Goal: Task Accomplishment & Management: Use online tool/utility

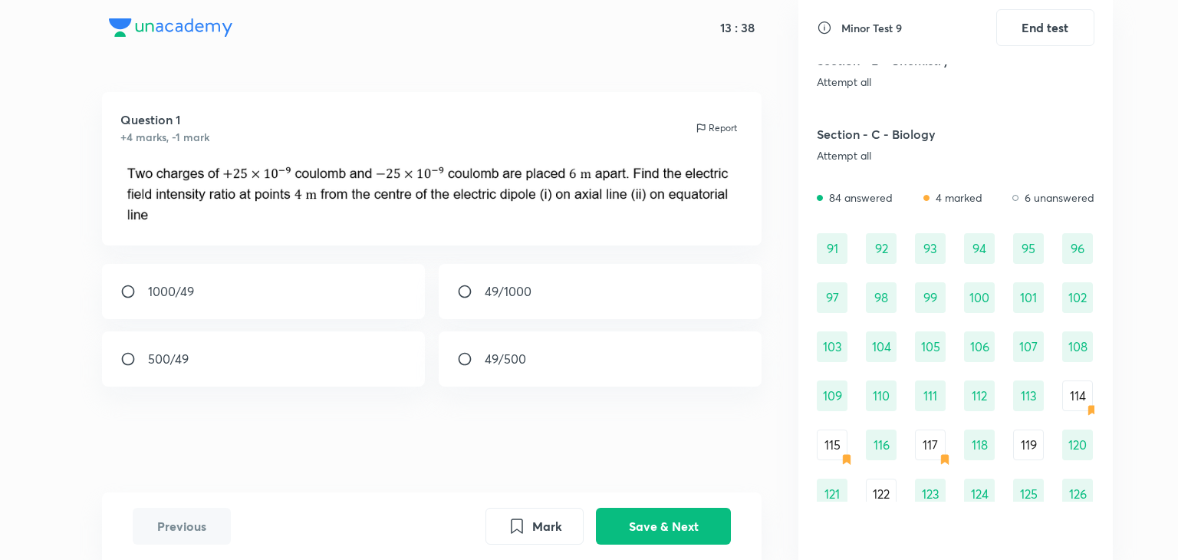
scroll to position [966, 0]
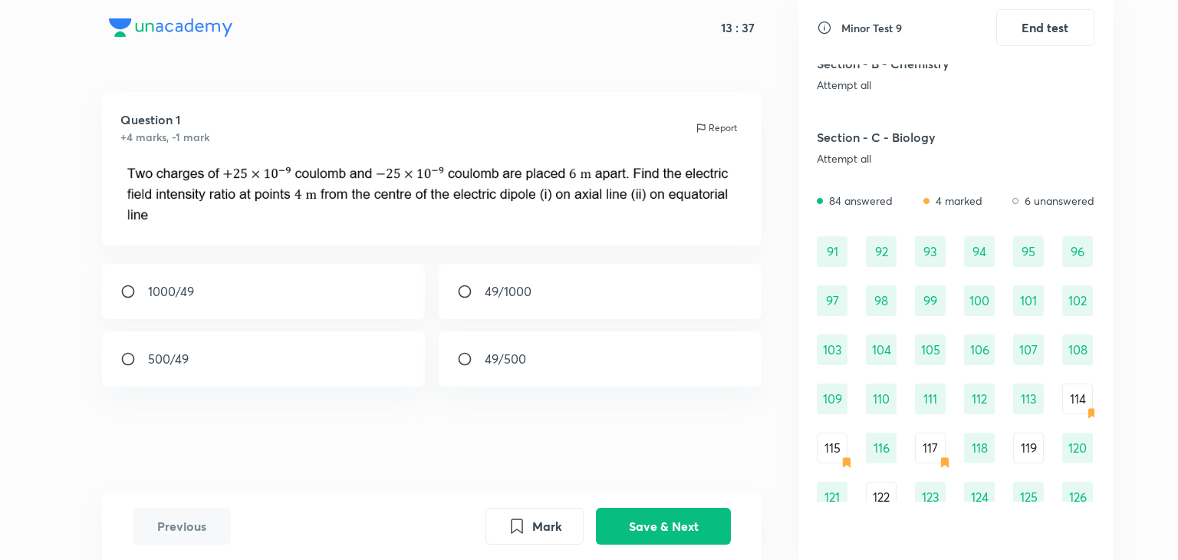
click at [1080, 397] on div "114" at bounding box center [1077, 399] width 31 height 31
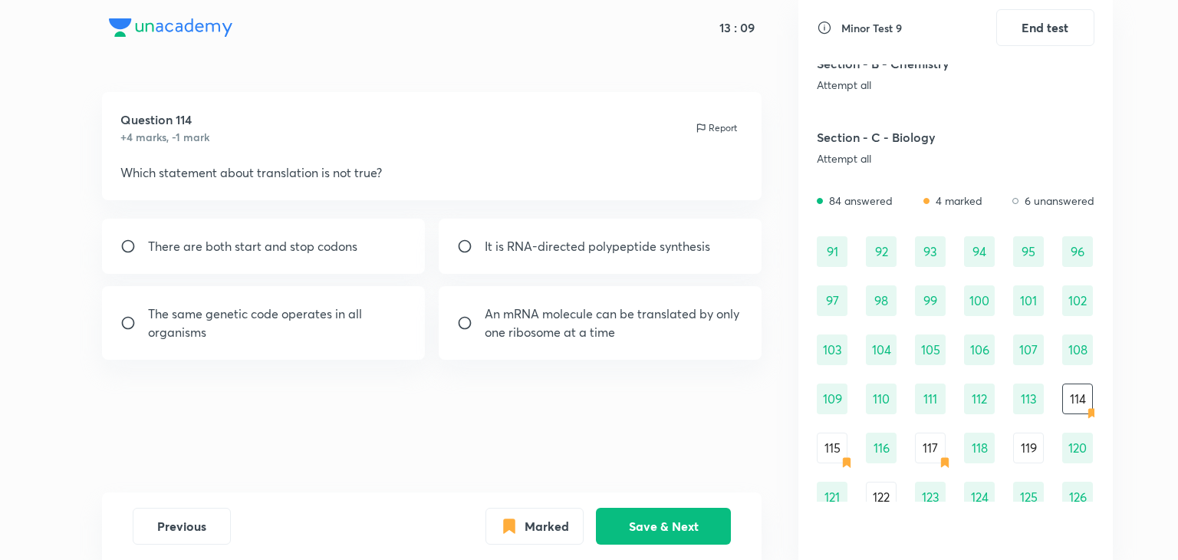
click at [312, 320] on p "The same genetic code operates in all organisms" at bounding box center [277, 323] width 259 height 37
radio input "true"
click at [666, 537] on button "Save & Next" at bounding box center [663, 524] width 135 height 37
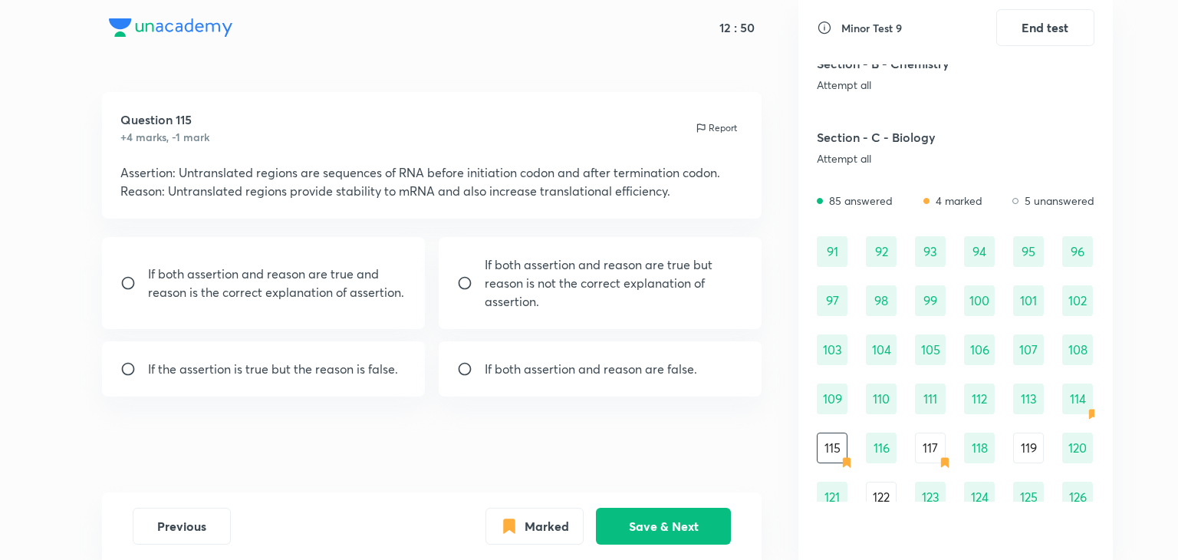
click at [933, 446] on div "117" at bounding box center [930, 448] width 31 height 31
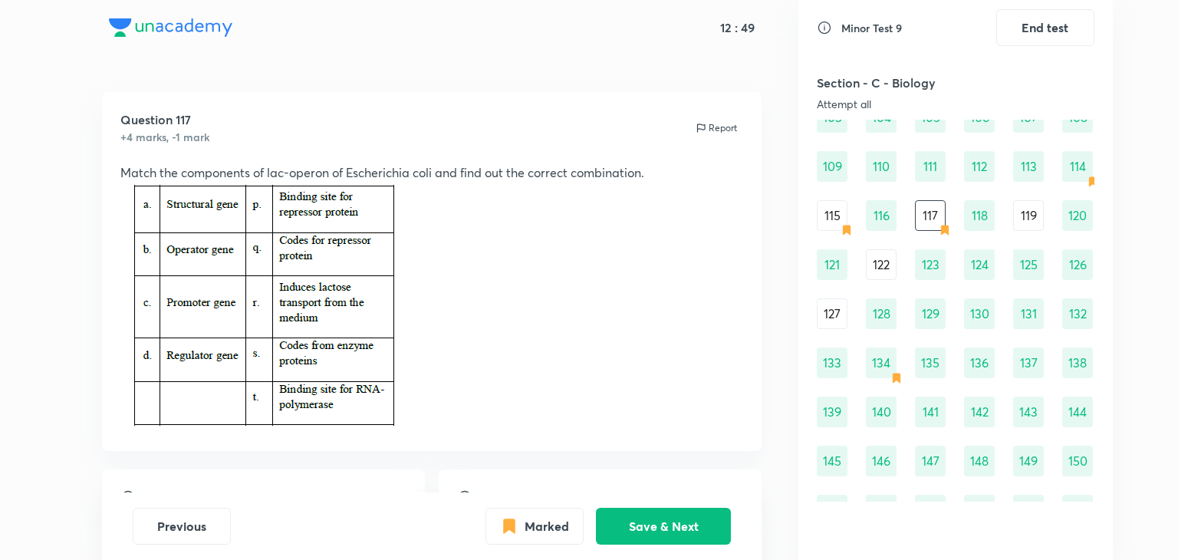
scroll to position [1199, 0]
click at [1022, 218] on div "119" at bounding box center [1028, 214] width 31 height 31
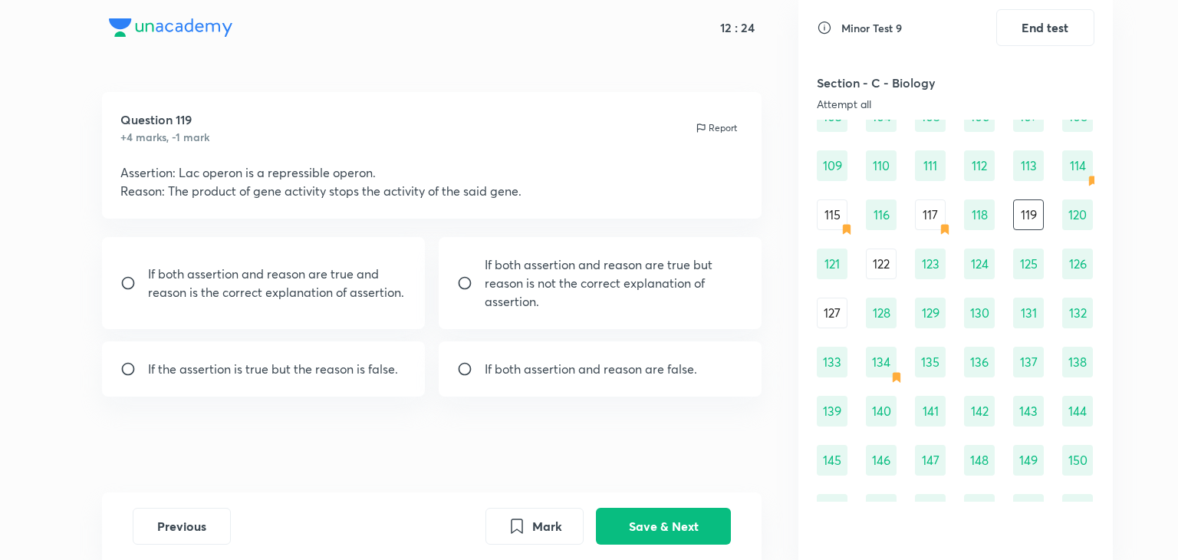
click at [541, 373] on p "If both assertion and reason are false." at bounding box center [591, 369] width 212 height 18
radio input "true"
click at [647, 510] on button "Save & Next" at bounding box center [663, 524] width 135 height 37
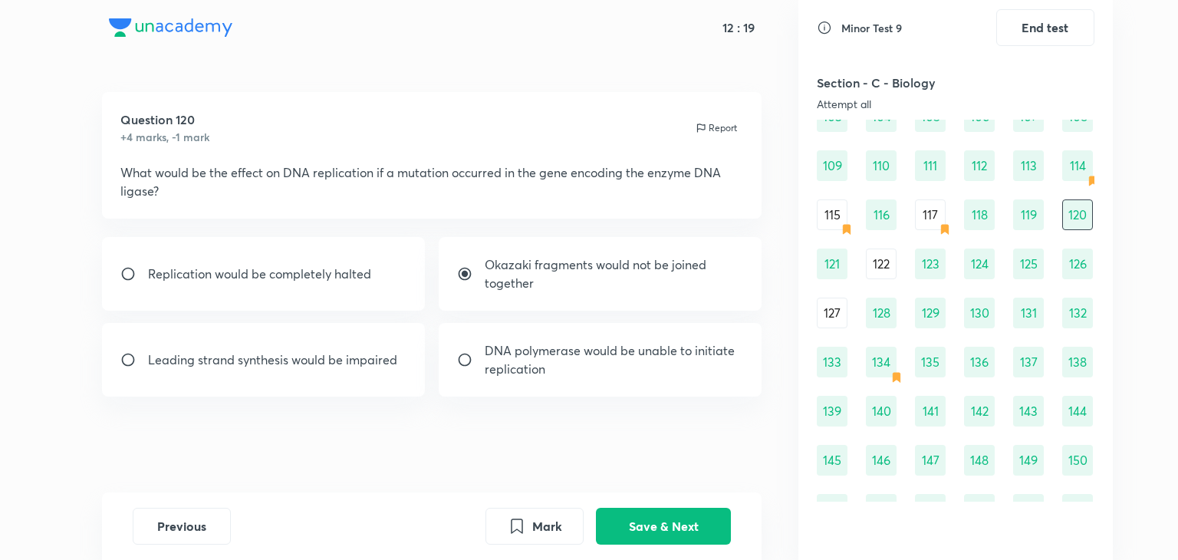
click at [884, 281] on div "91 92 93 94 95 96 97 98 99 100 101 102 103 104 105 106 107 108 109 110 111 112 …" at bounding box center [956, 362] width 278 height 718
click at [883, 271] on div "122" at bounding box center [881, 264] width 31 height 31
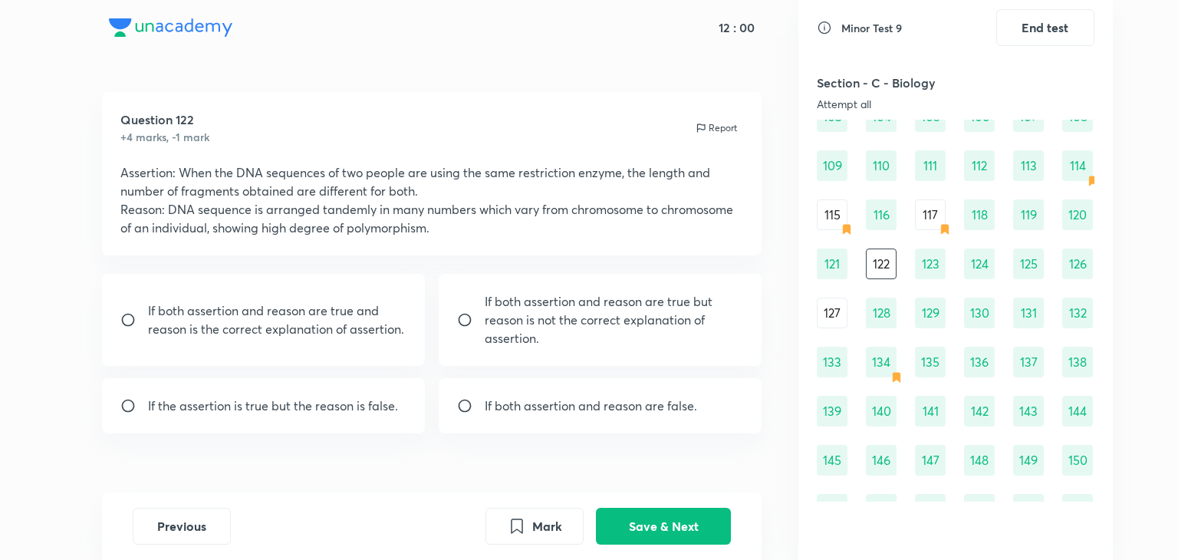
click at [832, 329] on div "91 92 93 94 95 96 97 98 99 100 101 102 103 104 105 106 107 108 109 110 111 112 …" at bounding box center [956, 362] width 278 height 718
click at [831, 310] on div "127" at bounding box center [832, 313] width 31 height 31
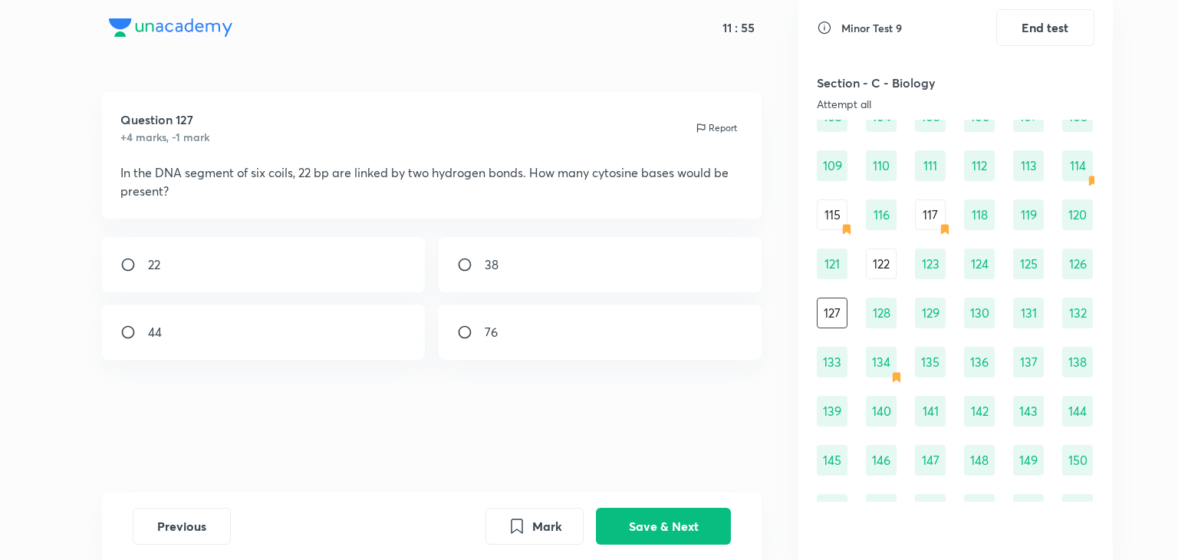
click at [890, 377] on icon at bounding box center [896, 377] width 12 height 12
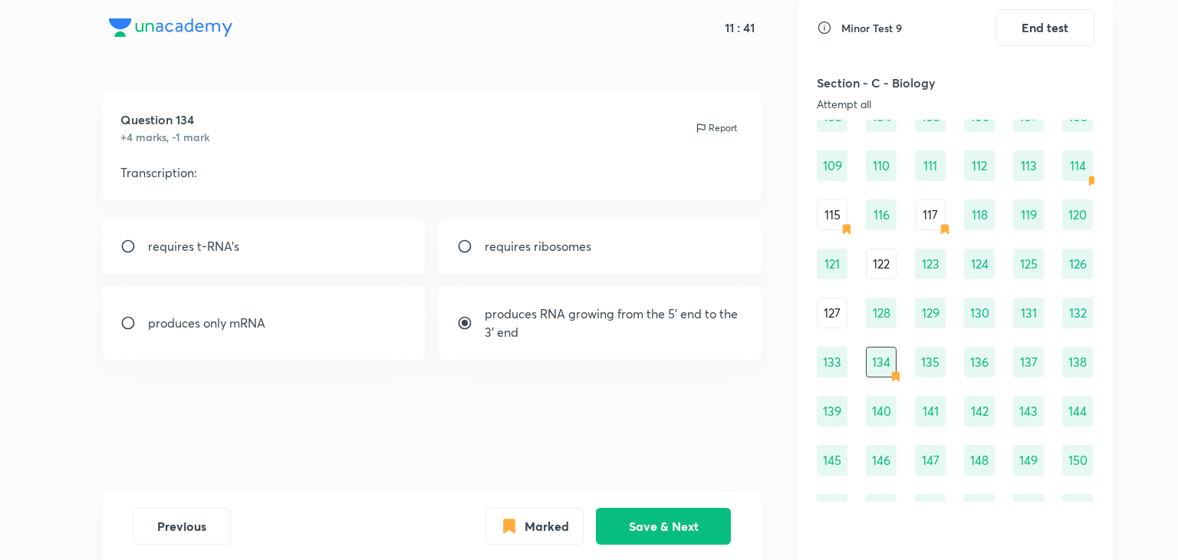
click at [287, 327] on div "produces only mRNA" at bounding box center [264, 323] width 324 height 74
radio input "true"
radio input "false"
click at [693, 521] on button "Save & Next" at bounding box center [663, 524] width 135 height 37
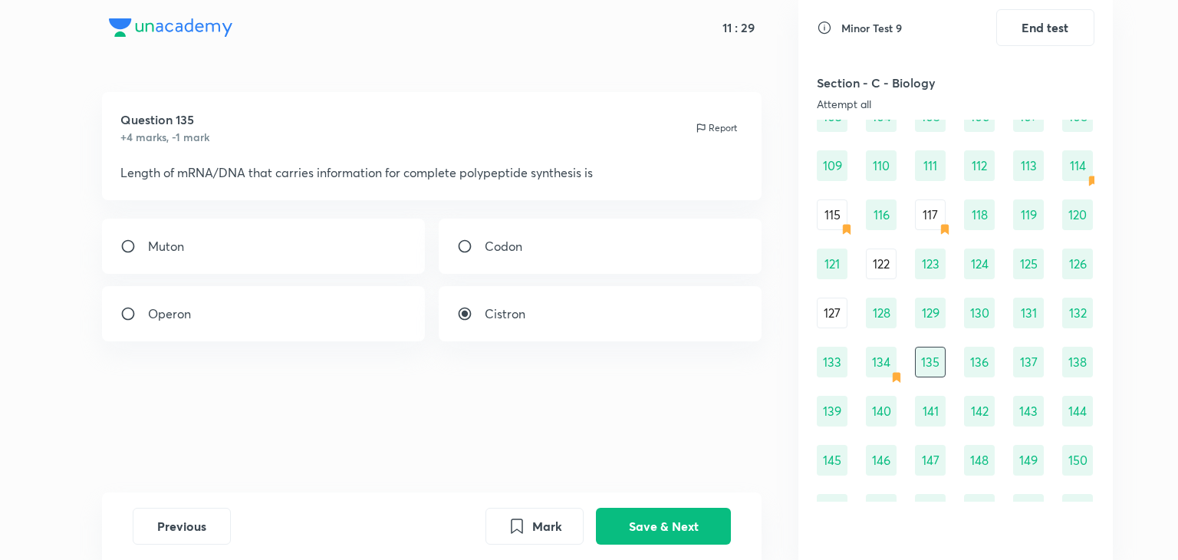
click at [835, 312] on div "127" at bounding box center [832, 313] width 31 height 31
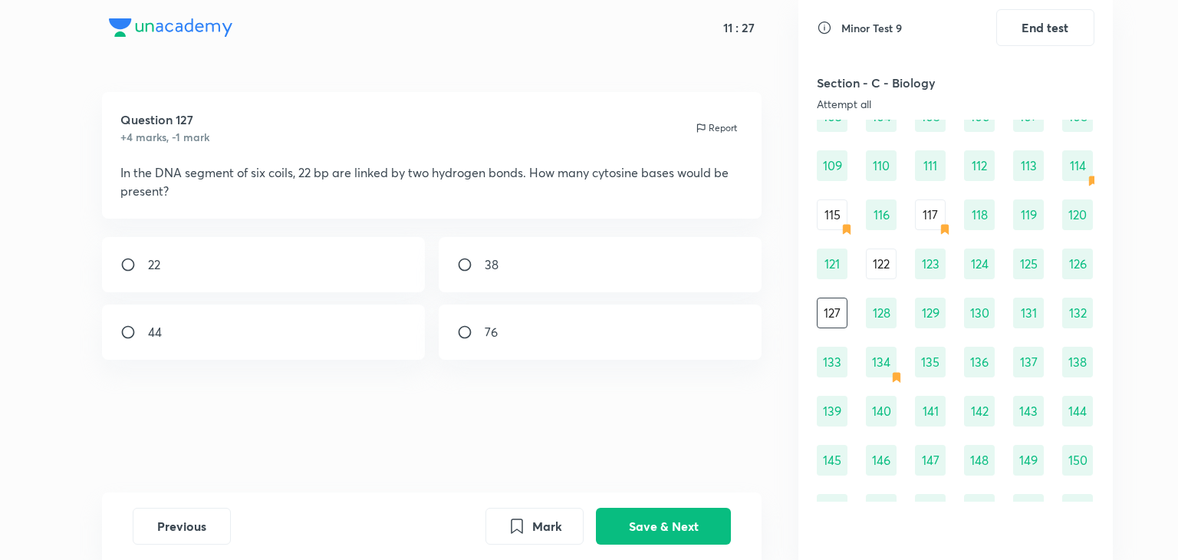
click at [849, 224] on icon at bounding box center [847, 229] width 12 height 12
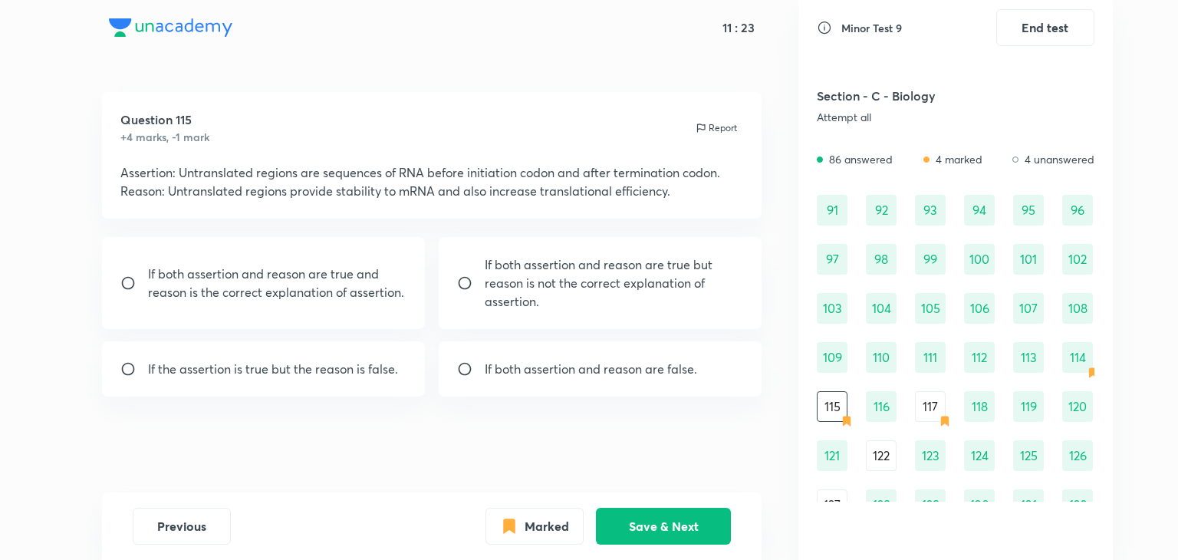
scroll to position [1010, 0]
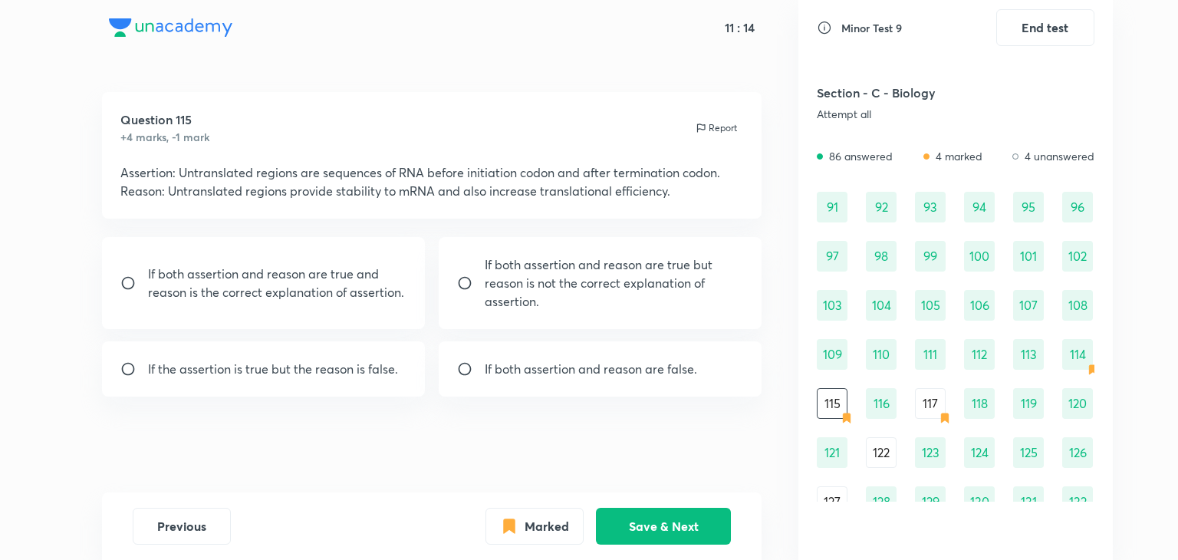
click at [923, 399] on div "117" at bounding box center [930, 403] width 31 height 31
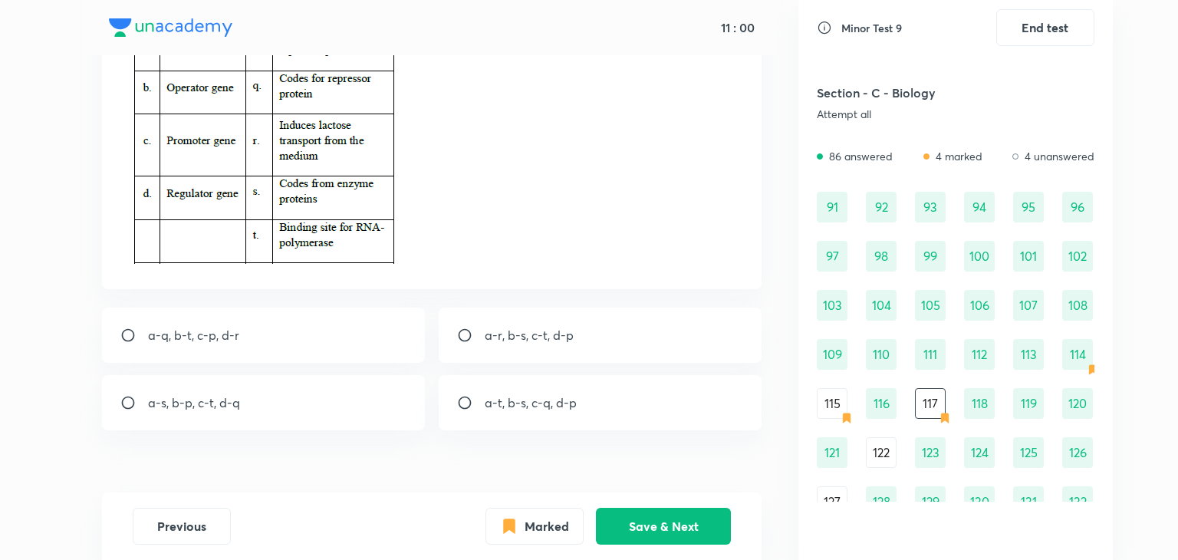
scroll to position [163, 0]
click at [469, 401] on input "radio" at bounding box center [471, 401] width 28 height 15
radio input "true"
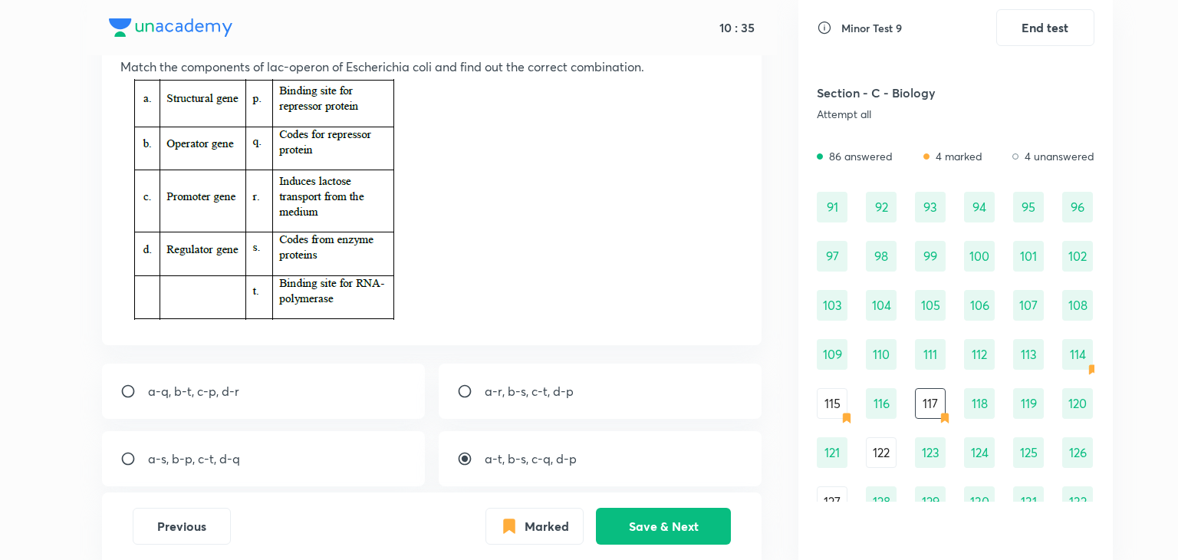
scroll to position [105, 0]
click at [703, 525] on button "Save & Next" at bounding box center [663, 524] width 135 height 37
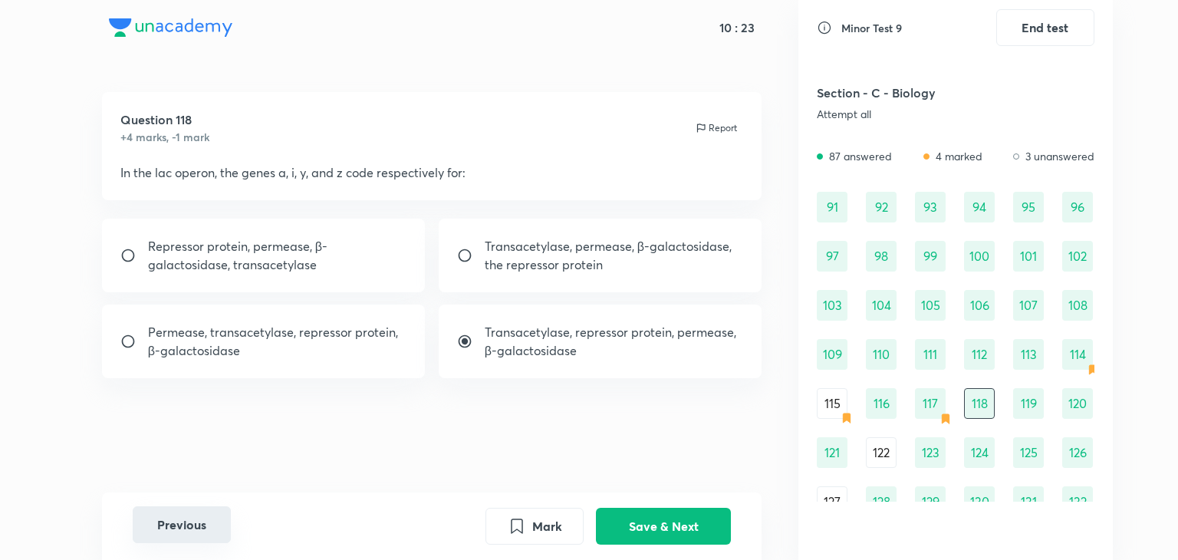
click at [184, 519] on button "Previous" at bounding box center [182, 524] width 98 height 37
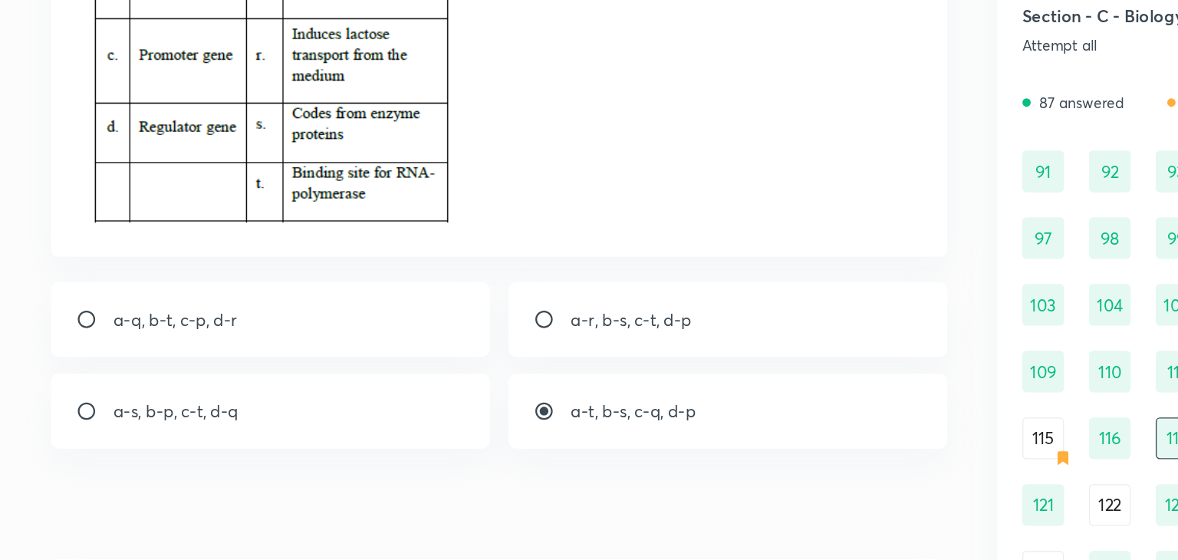
scroll to position [183, 0]
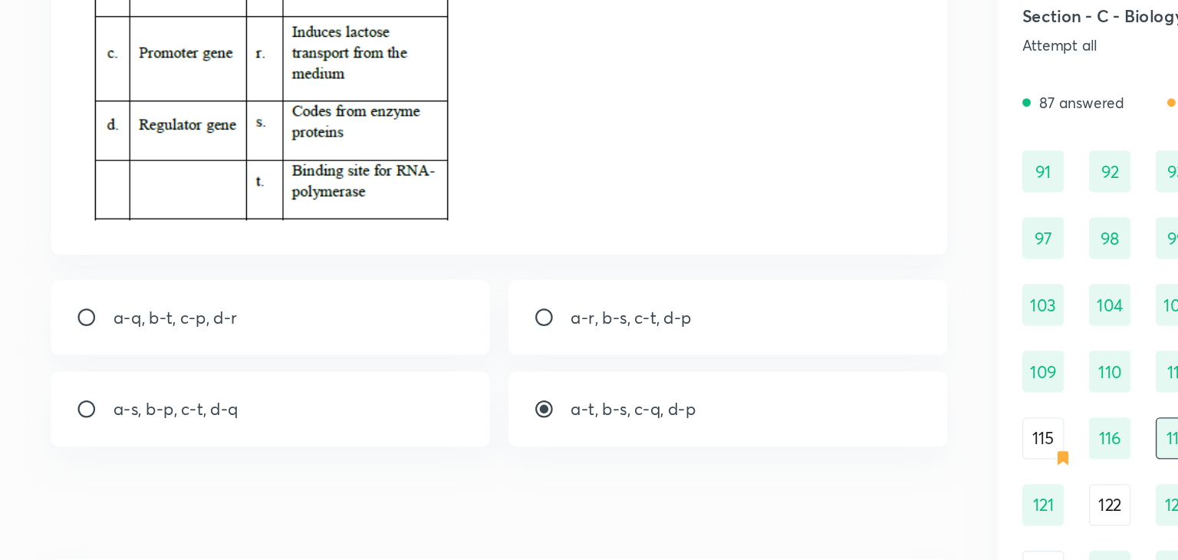
click at [465, 339] on div "a-r, b-s, c-t, d-p" at bounding box center [601, 314] width 324 height 55
radio input "true"
radio input "false"
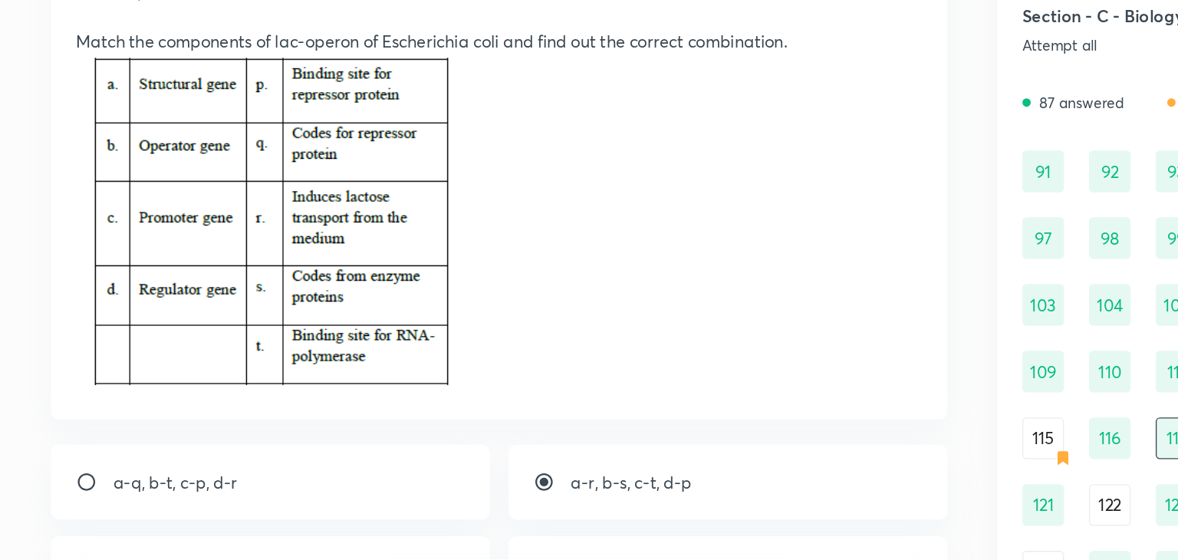
scroll to position [63, 0]
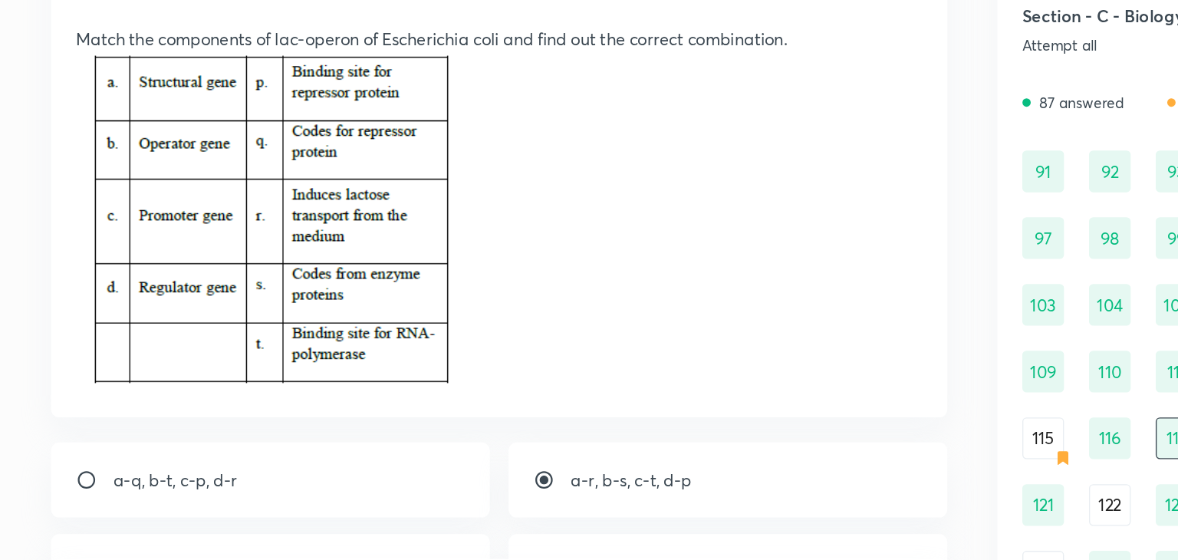
drag, startPoint x: 465, startPoint y: 339, endPoint x: 442, endPoint y: 347, distance: 24.5
click at [442, 347] on p at bounding box center [432, 244] width 624 height 251
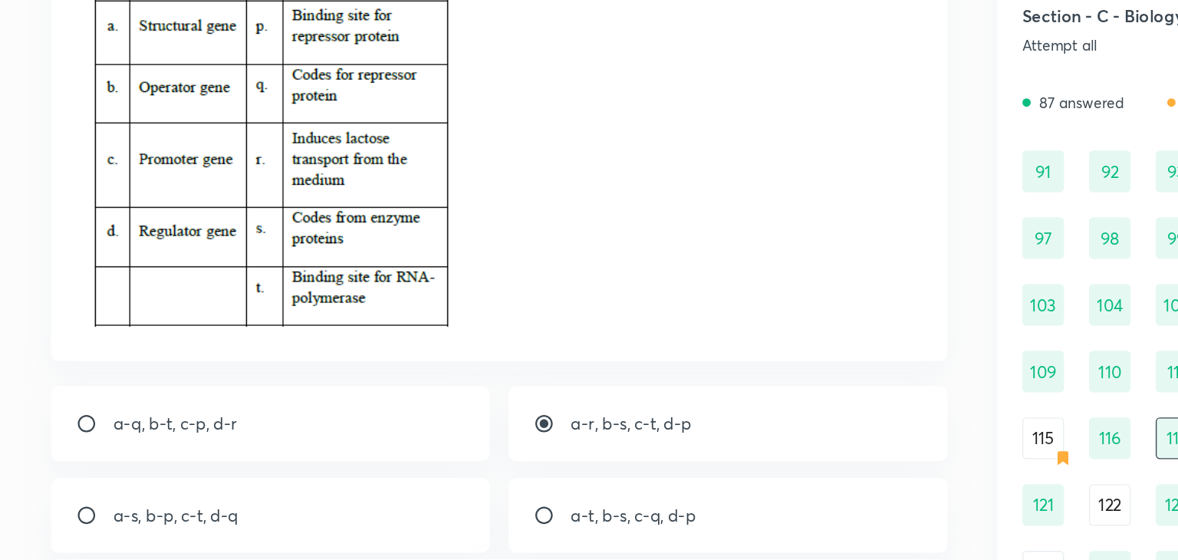
scroll to position [105, 0]
click at [321, 451] on div "a-s, b-p, c-t, d-q" at bounding box center [264, 459] width 324 height 55
radio input "false"
radio input "true"
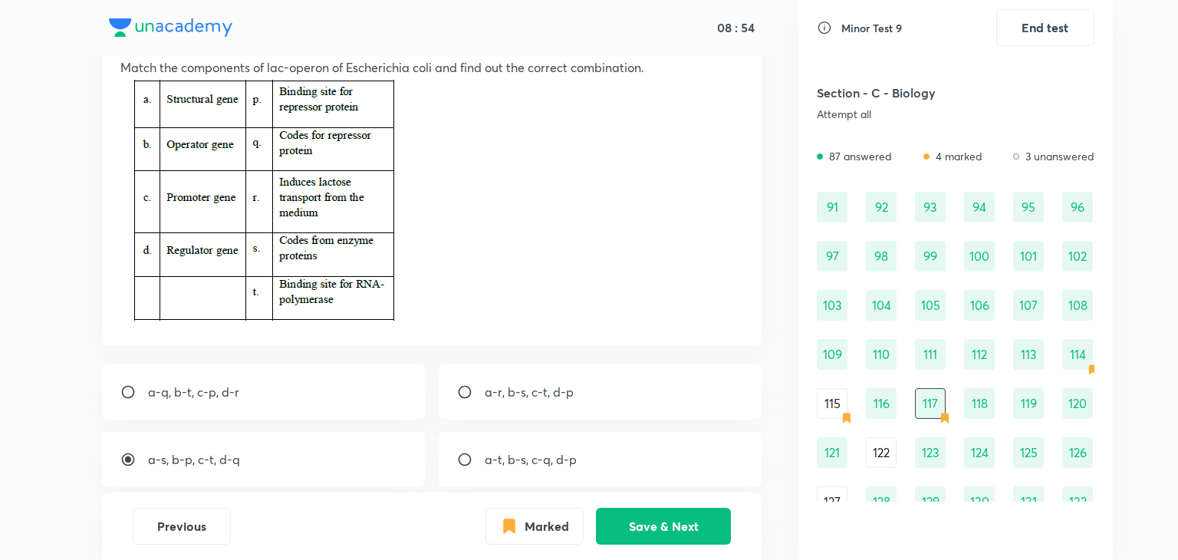
scroll to position [91, 0]
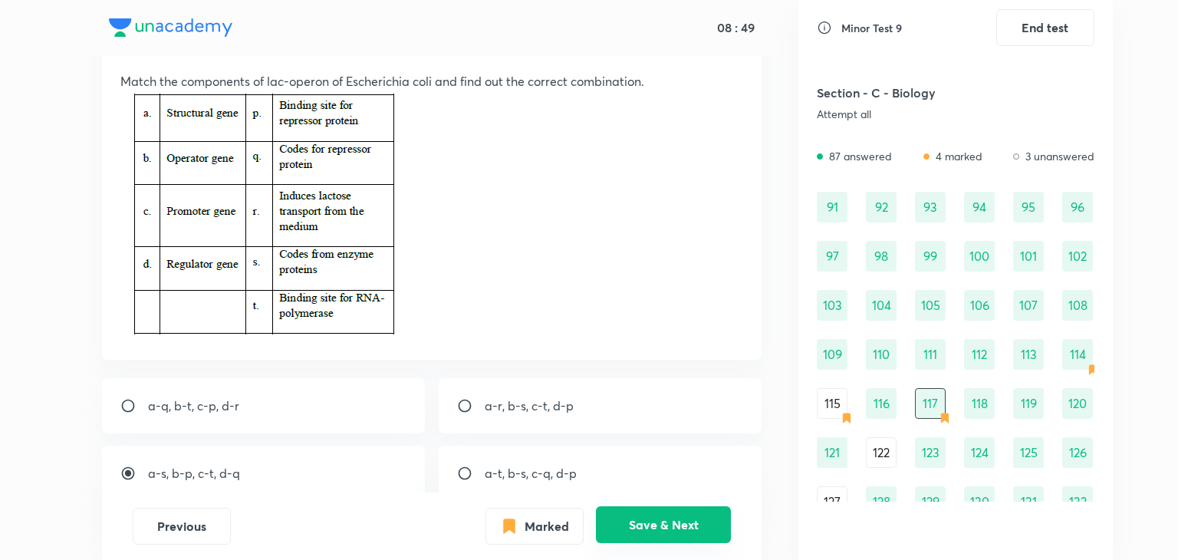
click at [634, 519] on button "Save & Next" at bounding box center [663, 524] width 135 height 37
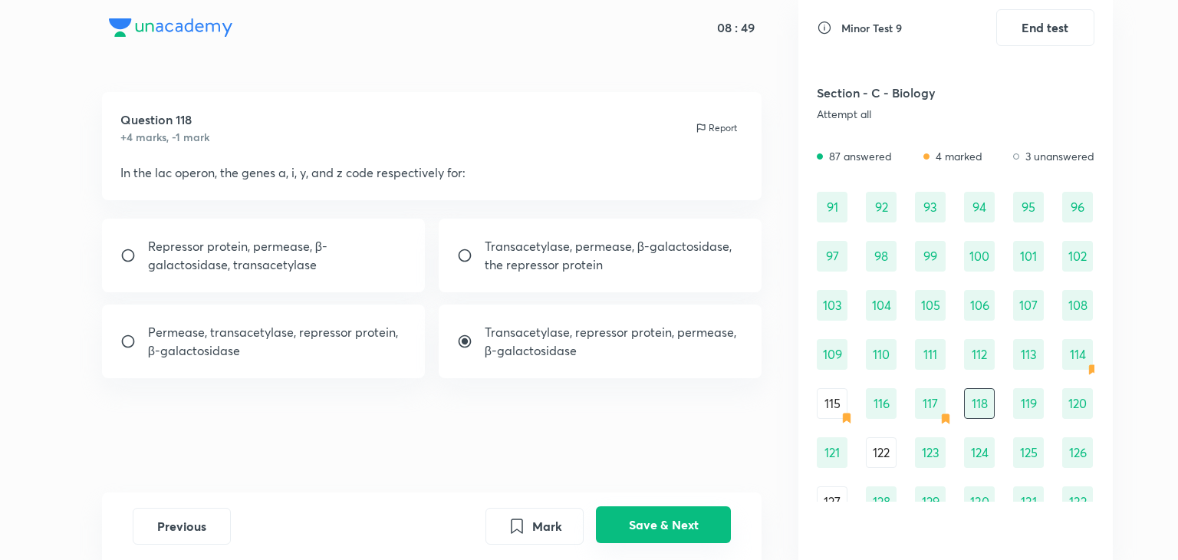
scroll to position [0, 0]
click at [844, 398] on div "115" at bounding box center [832, 403] width 31 height 31
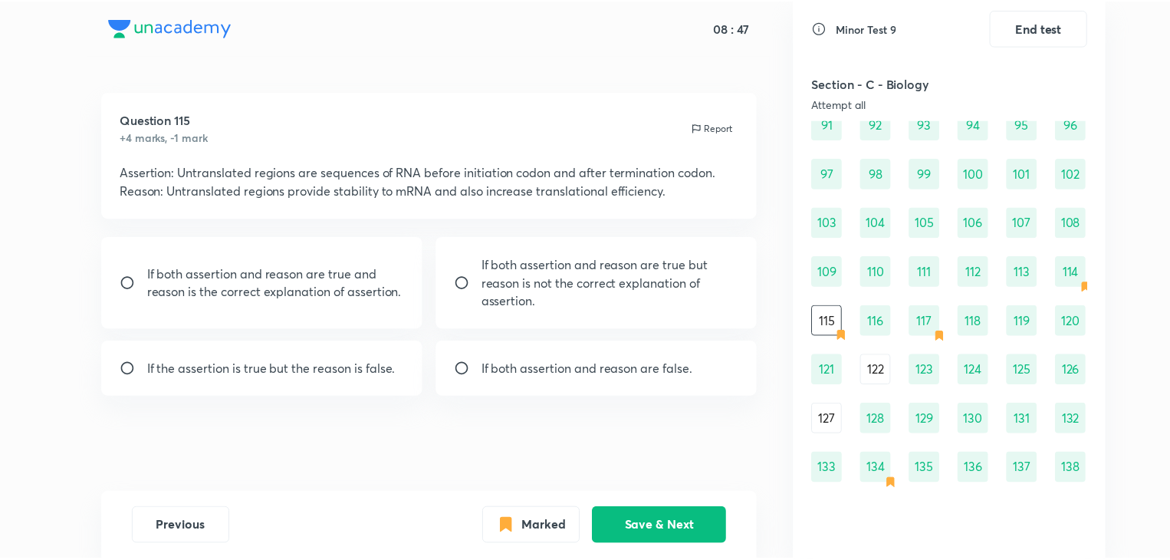
scroll to position [1098, 0]
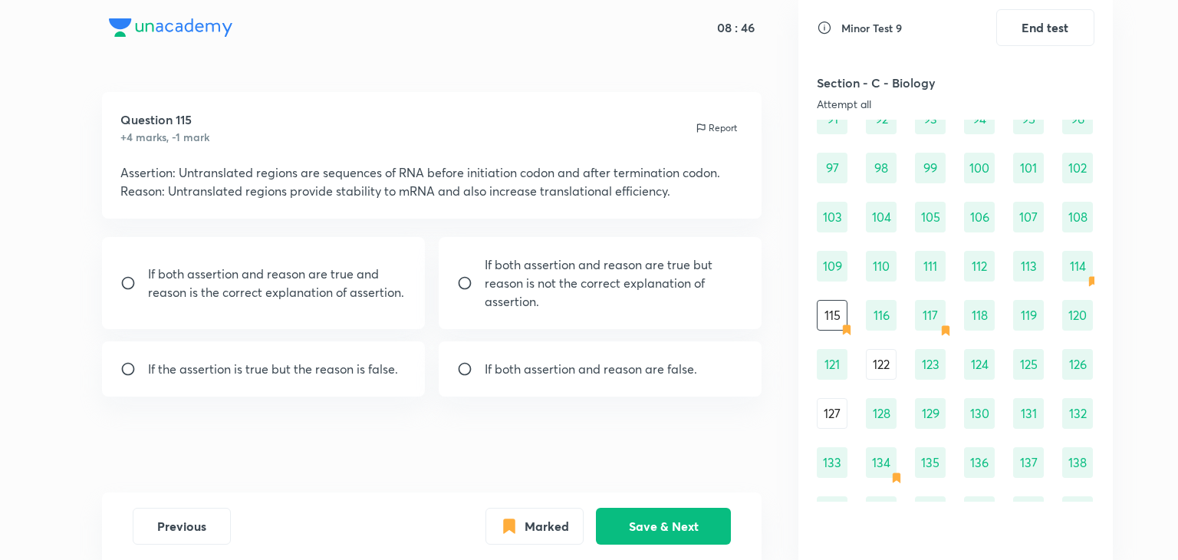
click at [829, 417] on div "127" at bounding box center [832, 413] width 31 height 31
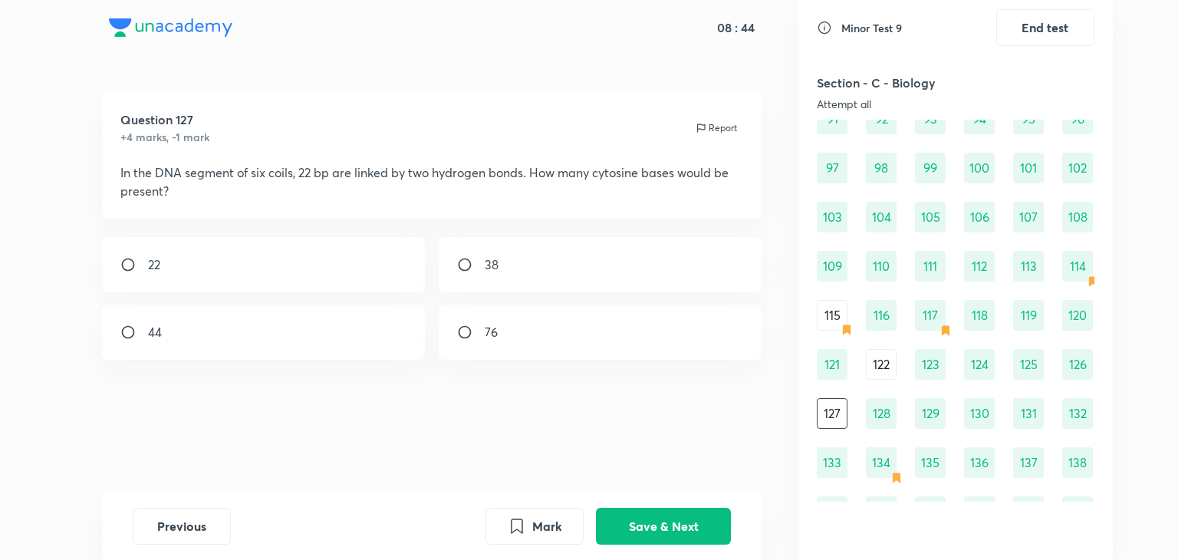
click at [891, 349] on div "122" at bounding box center [881, 364] width 31 height 31
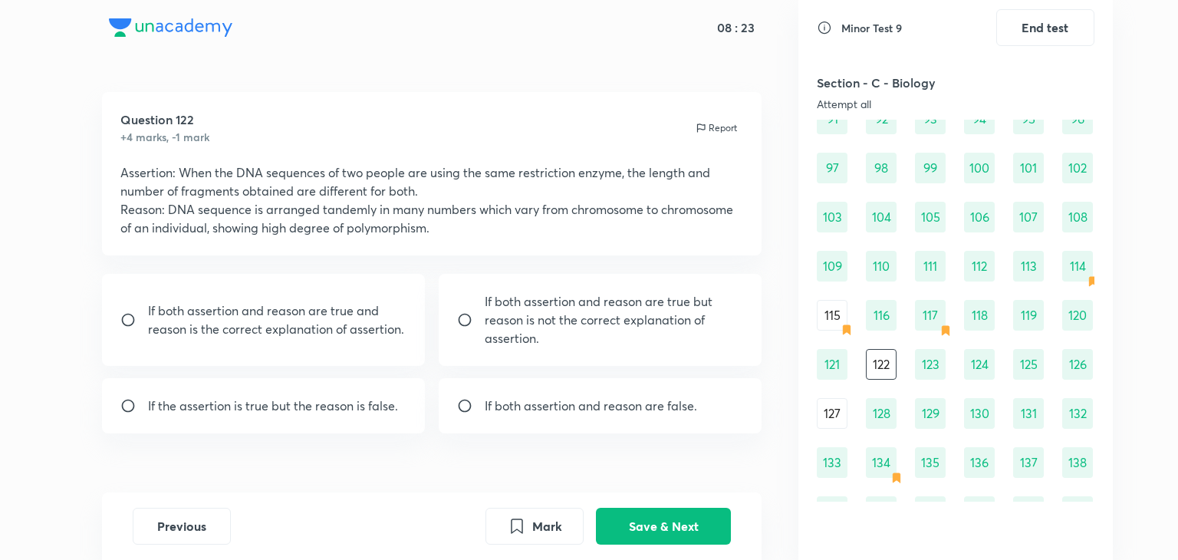
click at [827, 320] on div "115" at bounding box center [832, 315] width 31 height 31
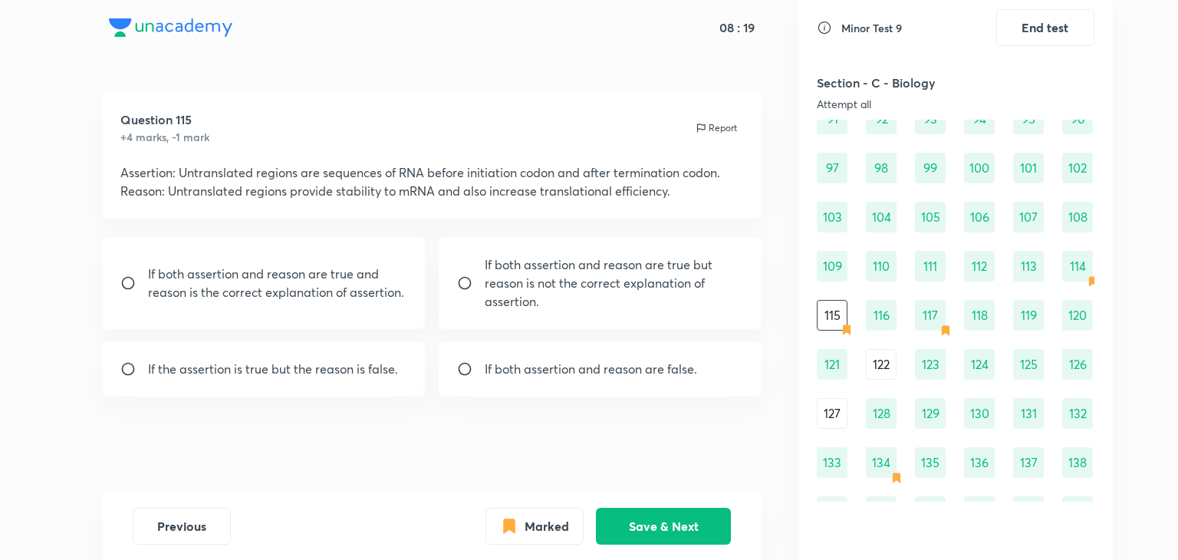
click at [831, 403] on div "127" at bounding box center [832, 413] width 31 height 31
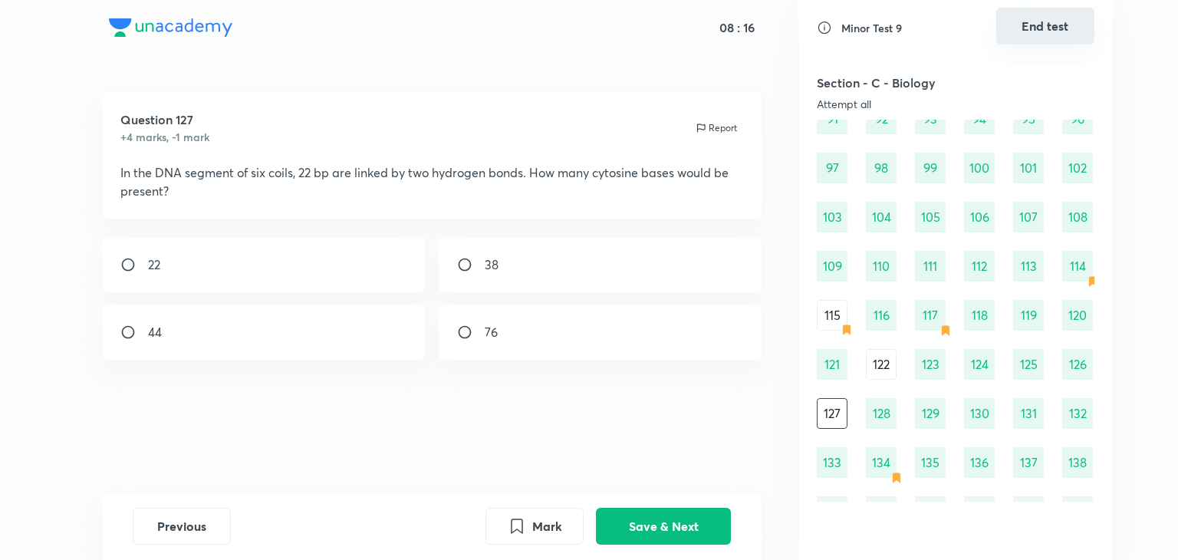
click at [1055, 29] on button "End test" at bounding box center [1045, 26] width 98 height 37
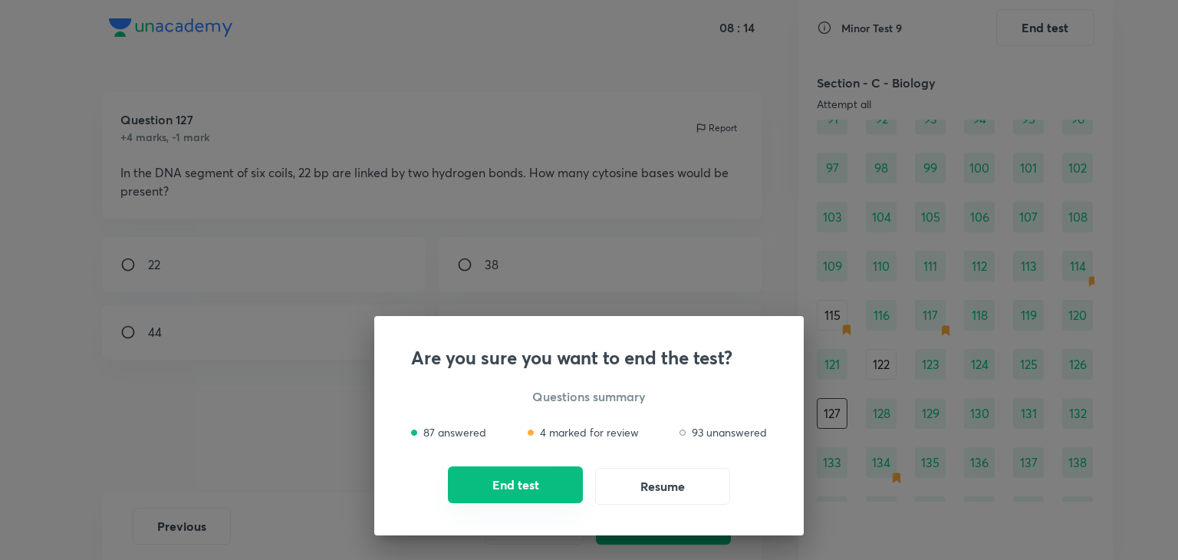
click at [506, 479] on button "End test" at bounding box center [515, 484] width 135 height 37
